Goal: Task Accomplishment & Management: Complete application form

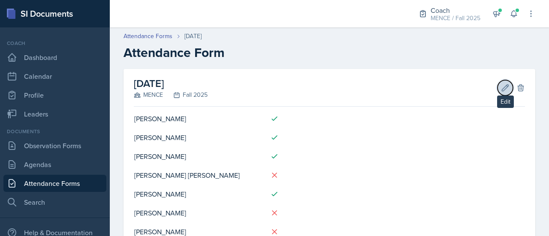
click at [503, 88] on icon at bounding box center [506, 88] width 6 height 6
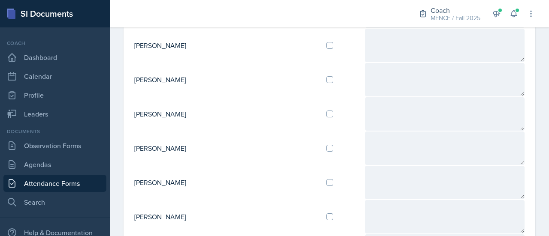
scroll to position [258, 0]
click at [320, 143] on td at bounding box center [342, 147] width 45 height 34
click at [327, 145] on input "checkbox" at bounding box center [330, 147] width 7 height 7
checkbox input "true"
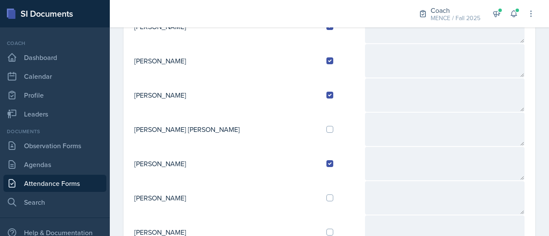
scroll to position [0, 0]
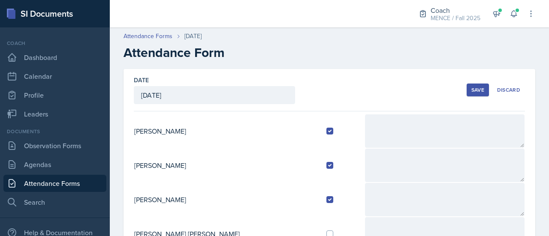
click at [472, 91] on div "Save" at bounding box center [478, 90] width 13 height 7
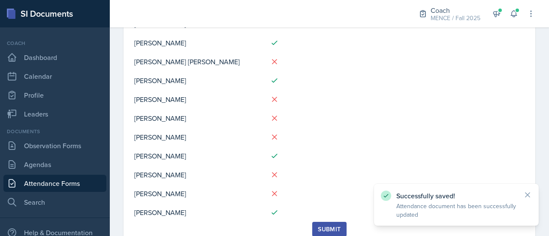
scroll to position [128, 0]
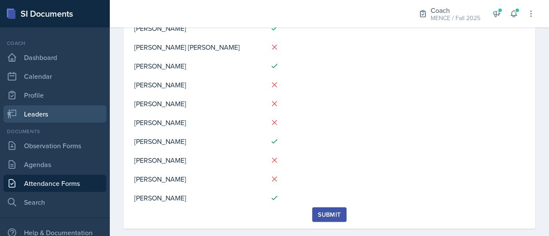
click at [40, 118] on link "Leaders" at bounding box center [54, 114] width 103 height 17
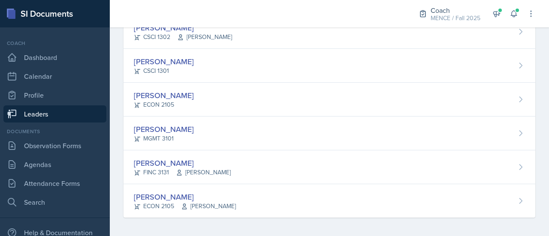
scroll to position [300, 0]
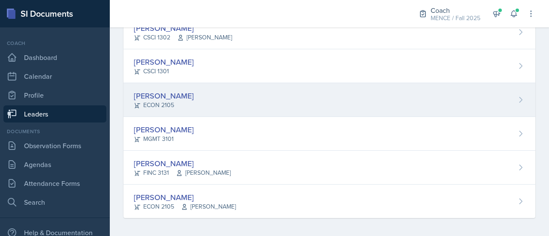
click at [163, 90] on div "[PERSON_NAME]" at bounding box center [164, 96] width 60 height 12
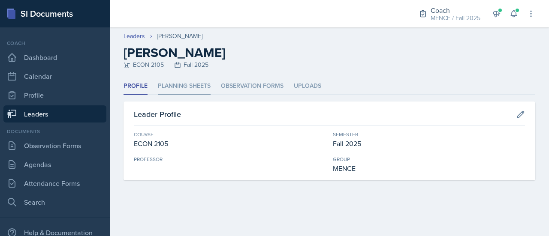
click at [175, 88] on li "Planning Sheets" at bounding box center [184, 86] width 53 height 17
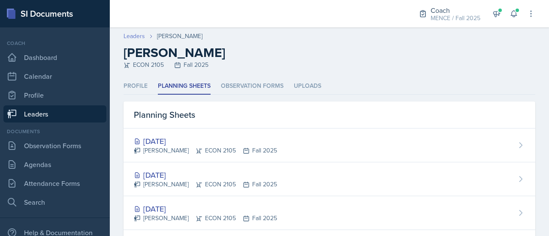
click at [136, 38] on link "Leaders" at bounding box center [134, 36] width 21 height 9
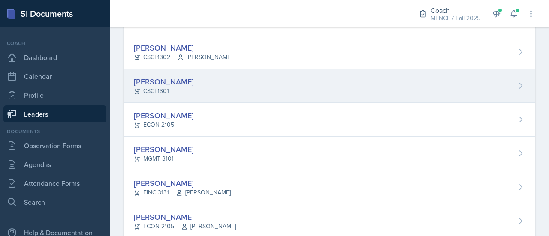
scroll to position [297, 0]
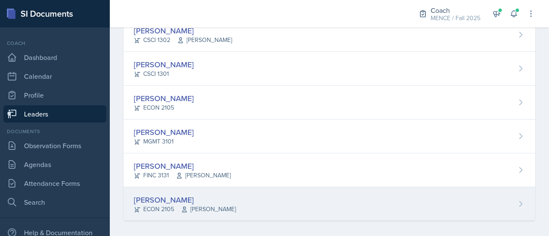
click at [154, 202] on div "[PERSON_NAME]" at bounding box center [185, 200] width 102 height 12
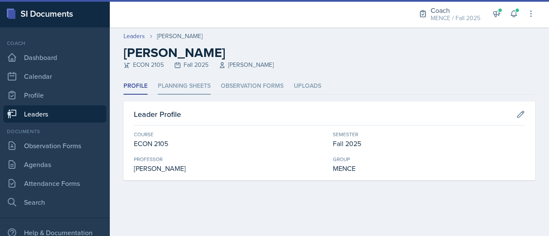
click at [176, 85] on li "Planning Sheets" at bounding box center [184, 86] width 53 height 17
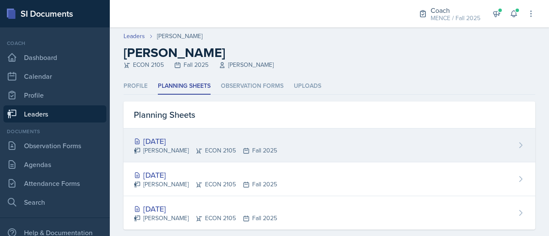
click at [192, 145] on div "[DATE]" at bounding box center [205, 142] width 143 height 12
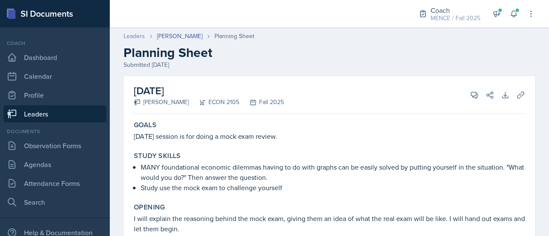
click at [137, 36] on link "Leaders" at bounding box center [134, 36] width 21 height 9
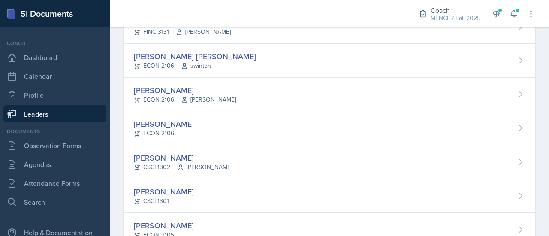
scroll to position [169, 0]
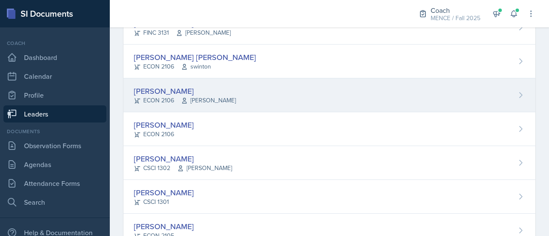
click at [167, 91] on div "[PERSON_NAME]" at bounding box center [185, 91] width 102 height 12
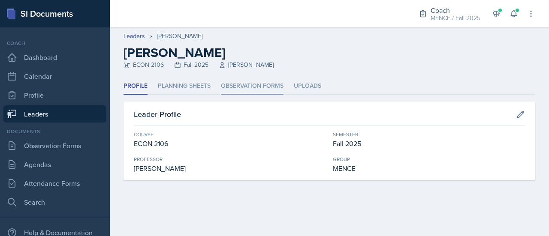
click at [271, 85] on li "Observation Forms" at bounding box center [252, 86] width 63 height 17
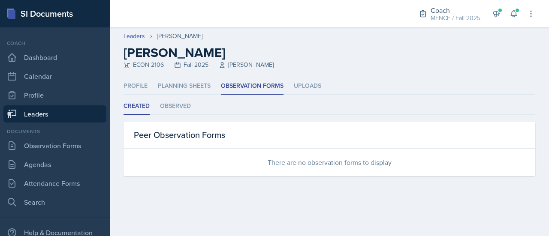
click at [121, 88] on div "Profile Planning Sheets Observation Forms Uploads Profile Planning Sheets Obser…" at bounding box center [329, 137] width 439 height 119
click at [132, 87] on li "Profile" at bounding box center [136, 86] width 24 height 17
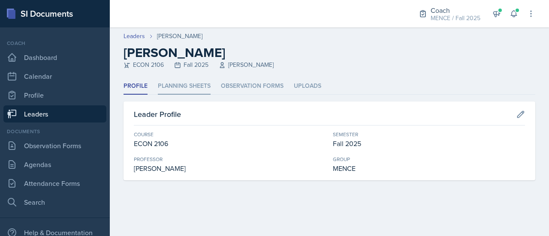
click at [183, 92] on li "Planning Sheets" at bounding box center [184, 86] width 53 height 17
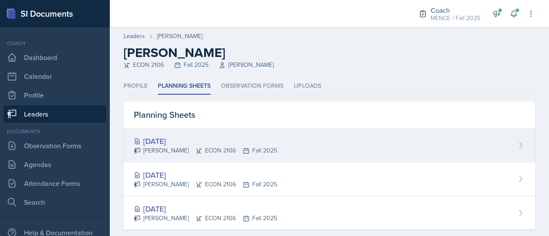
click at [189, 136] on div "[DATE]" at bounding box center [205, 142] width 143 height 12
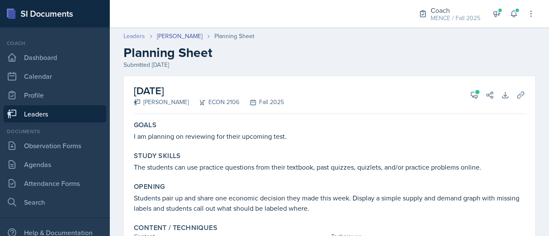
click at [136, 34] on link "Leaders" at bounding box center [134, 36] width 21 height 9
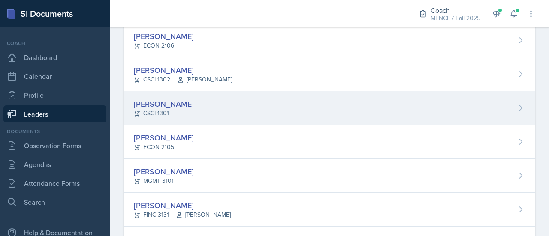
scroll to position [257, 0]
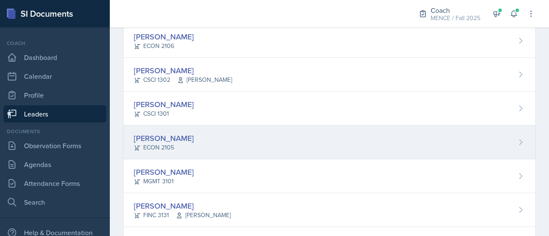
click at [162, 143] on div "ECON 2105" at bounding box center [164, 147] width 60 height 9
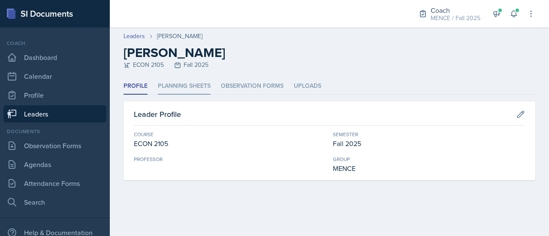
click at [189, 88] on li "Planning Sheets" at bounding box center [184, 86] width 53 height 17
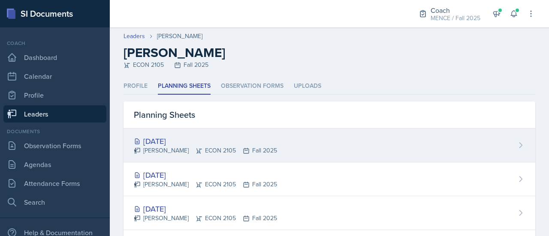
click at [188, 139] on div "[DATE]" at bounding box center [205, 142] width 143 height 12
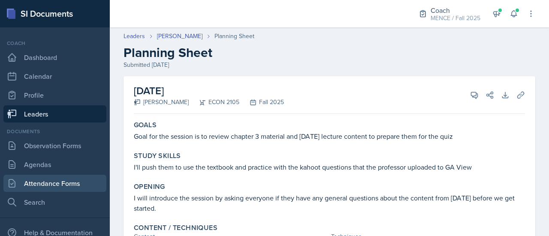
click at [69, 183] on link "Attendance Forms" at bounding box center [54, 183] width 103 height 17
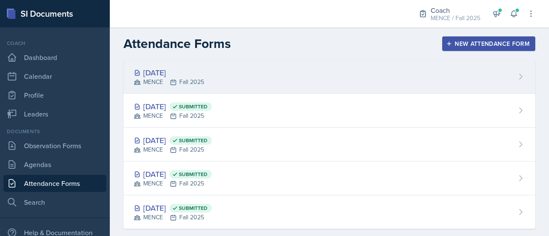
click at [221, 77] on div "[DATE] MENCE Fall 2025" at bounding box center [330, 77] width 412 height 34
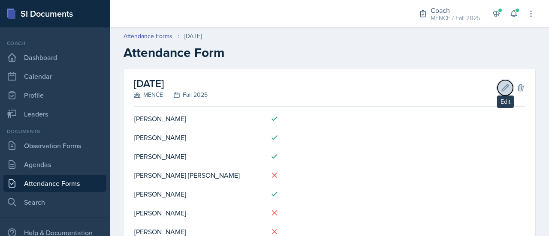
click at [503, 88] on icon at bounding box center [506, 88] width 6 height 6
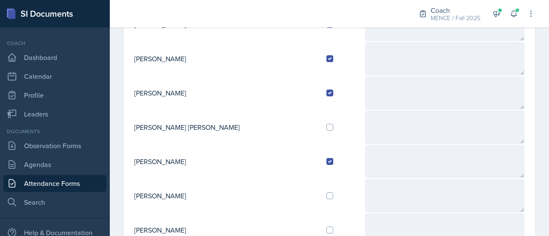
scroll to position [140, 0]
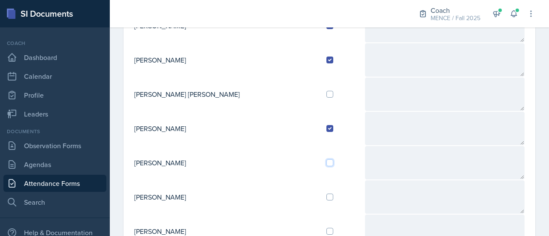
click at [327, 164] on input "checkbox" at bounding box center [330, 163] width 7 height 7
checkbox input "true"
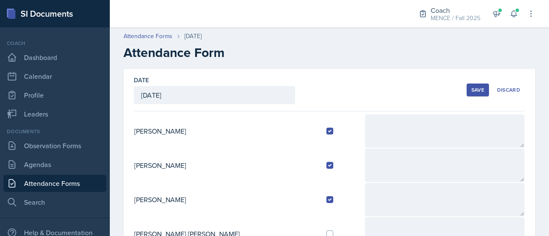
click at [472, 91] on div "Save" at bounding box center [478, 90] width 13 height 7
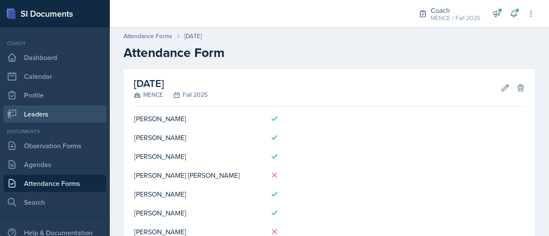
click at [46, 114] on link "Leaders" at bounding box center [54, 114] width 103 height 17
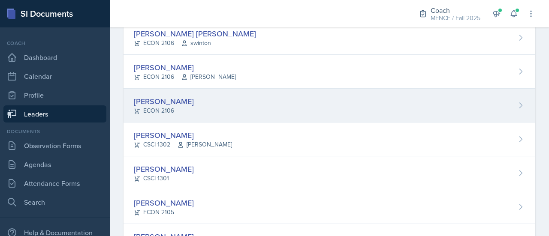
scroll to position [193, 0]
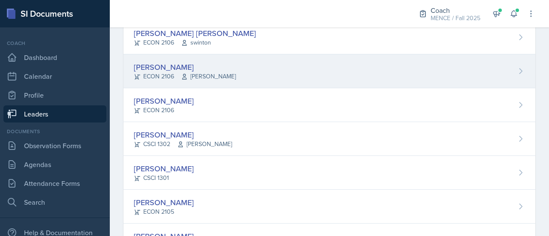
click at [160, 64] on div "[PERSON_NAME]" at bounding box center [185, 67] width 102 height 12
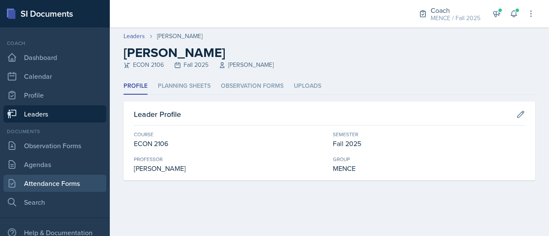
click at [46, 183] on link "Attendance Forms" at bounding box center [54, 183] width 103 height 17
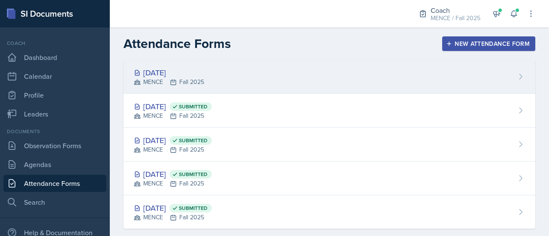
click at [204, 76] on div "[DATE]" at bounding box center [169, 73] width 70 height 12
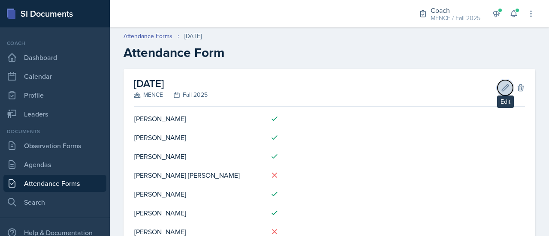
click at [501, 85] on icon at bounding box center [505, 88] width 9 height 9
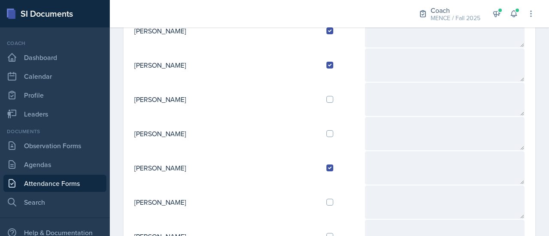
scroll to position [313, 0]
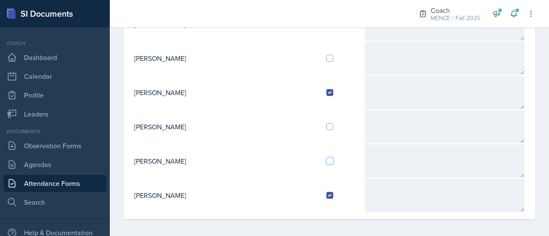
click at [327, 158] on input "checkbox" at bounding box center [330, 161] width 7 height 7
checkbox input "true"
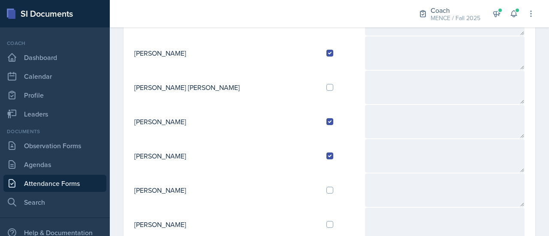
scroll to position [0, 0]
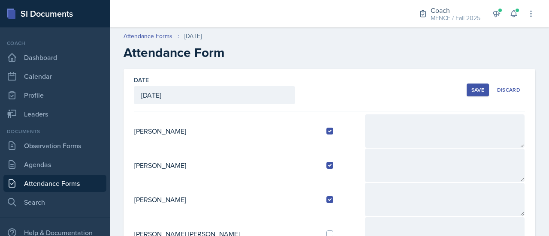
click at [474, 91] on div "Save" at bounding box center [478, 90] width 13 height 7
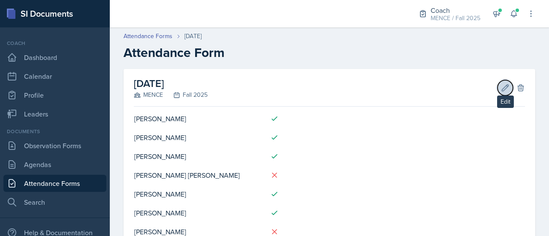
click at [498, 94] on button "Edit" at bounding box center [505, 87] width 15 height 15
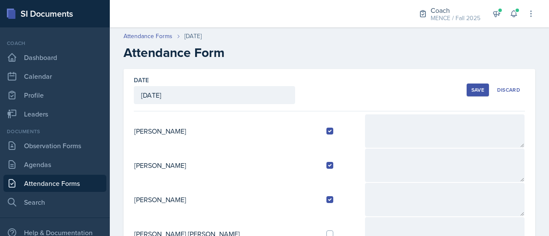
click at [472, 93] on div "Save" at bounding box center [478, 90] width 13 height 7
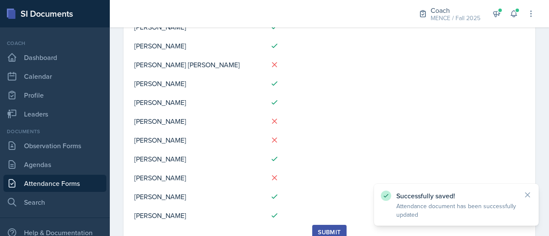
scroll to position [141, 0]
